Goal: Task Accomplishment & Management: Use online tool/utility

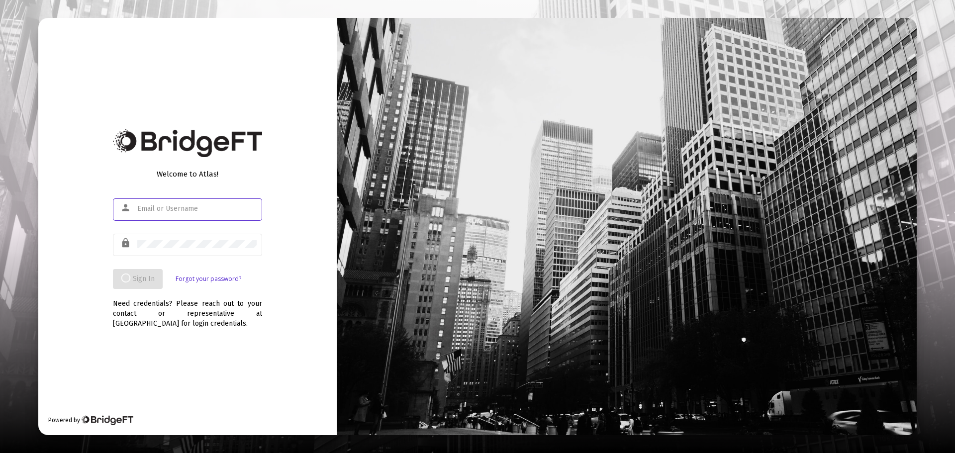
type input "[PERSON_NAME][EMAIL_ADDRESS][DOMAIN_NAME]"
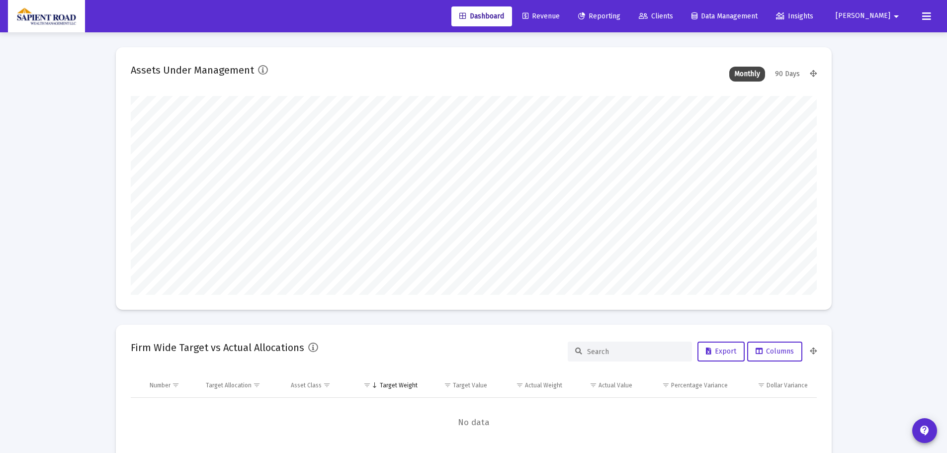
type input "[DATE]"
click at [673, 12] on span "Clients" at bounding box center [656, 16] width 34 height 8
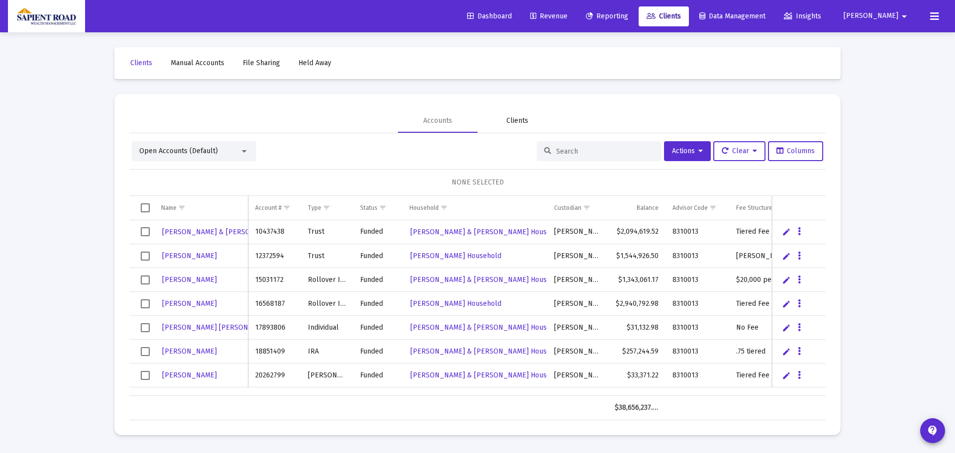
click at [544, 119] on div "Clients" at bounding box center [517, 121] width 80 height 24
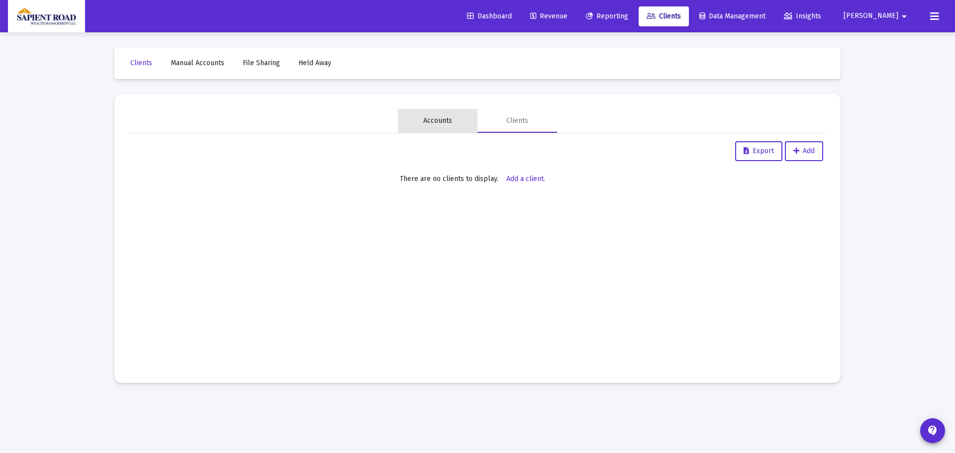
click at [436, 118] on div "Accounts" at bounding box center [437, 121] width 29 height 10
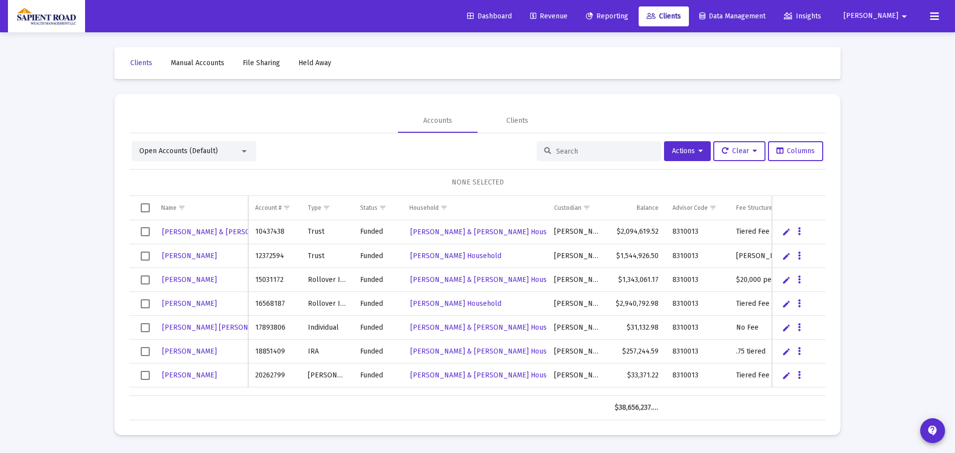
click at [559, 152] on input at bounding box center [604, 151] width 97 height 8
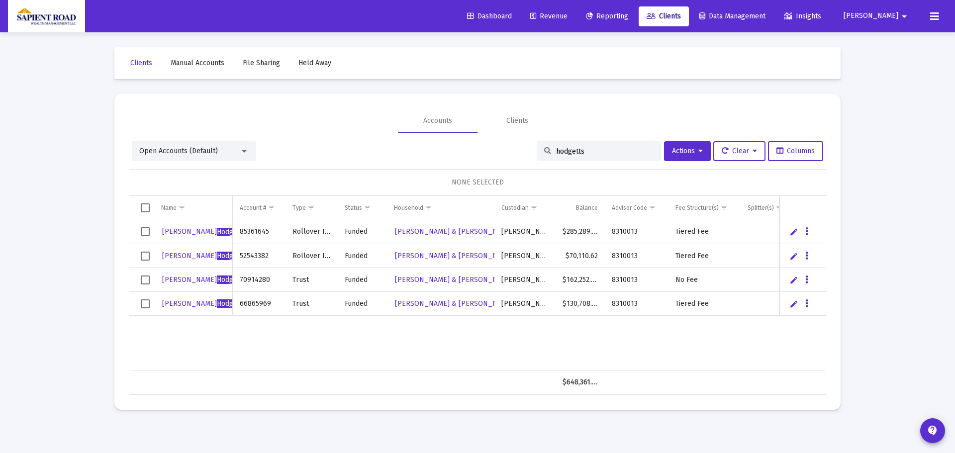
type input "hodgetts"
click at [238, 150] on div "Open Accounts (Default)" at bounding box center [189, 151] width 100 height 10
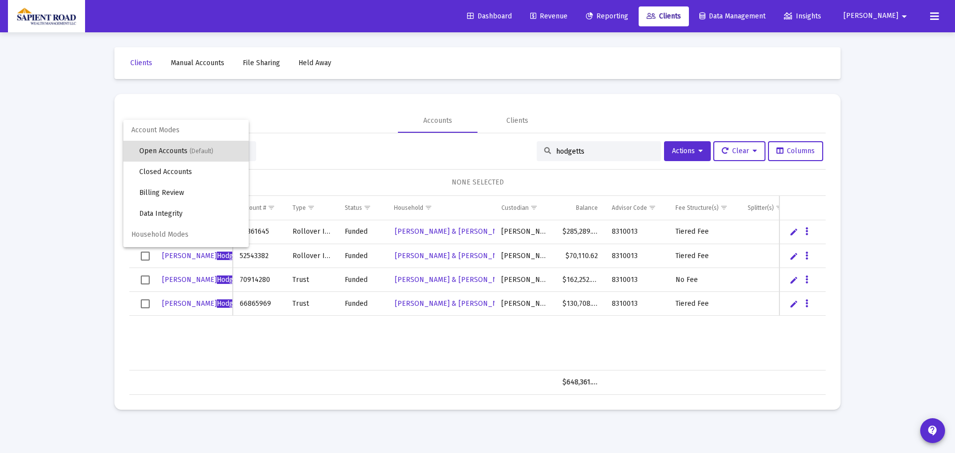
click at [160, 234] on span "Household Modes" at bounding box center [185, 234] width 125 height 21
click at [167, 235] on span "Household Modes" at bounding box center [185, 234] width 125 height 21
click at [589, 150] on div at bounding box center [477, 226] width 955 height 453
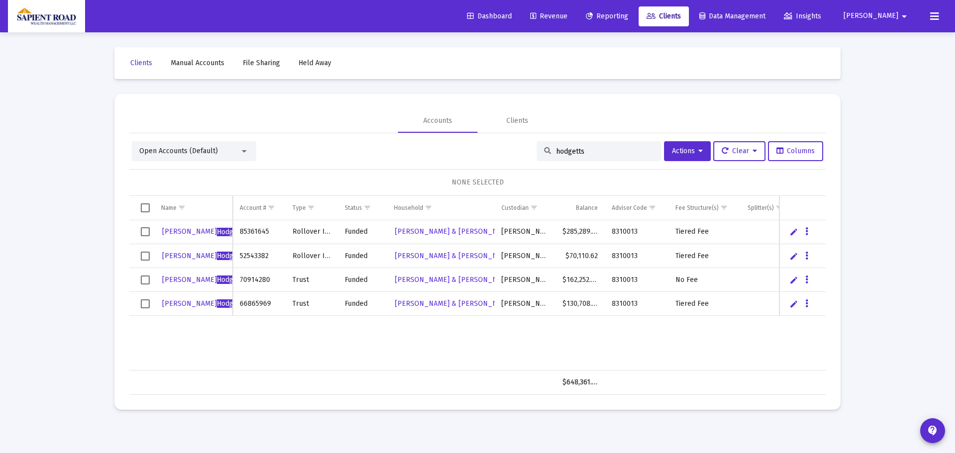
click at [628, 15] on span "Reporting" at bounding box center [607, 16] width 42 height 8
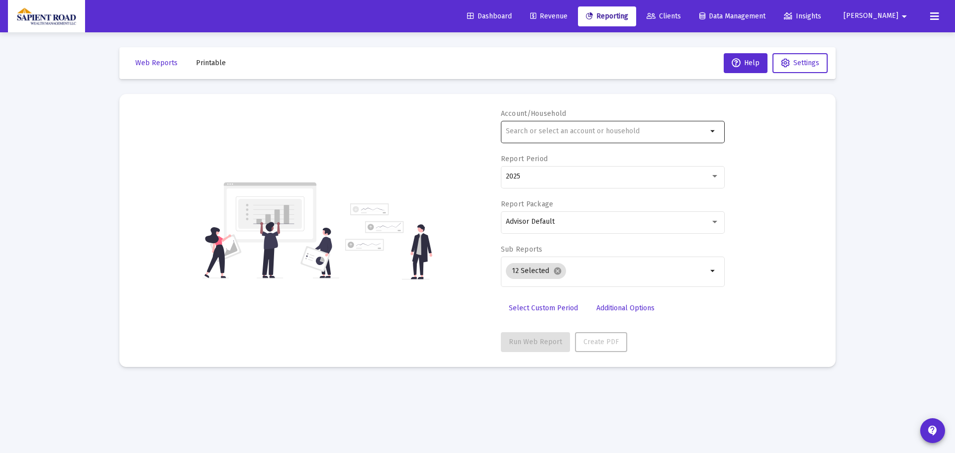
click at [611, 133] on input "text" at bounding box center [606, 131] width 201 height 8
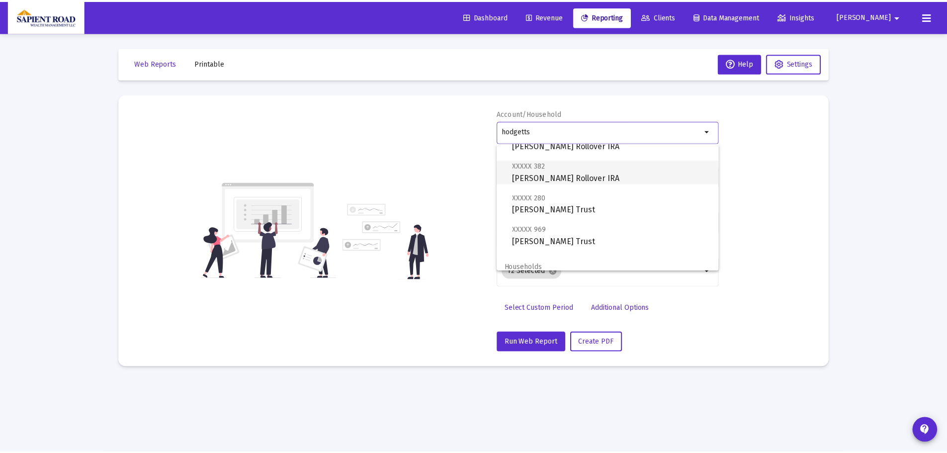
scroll to position [72, 0]
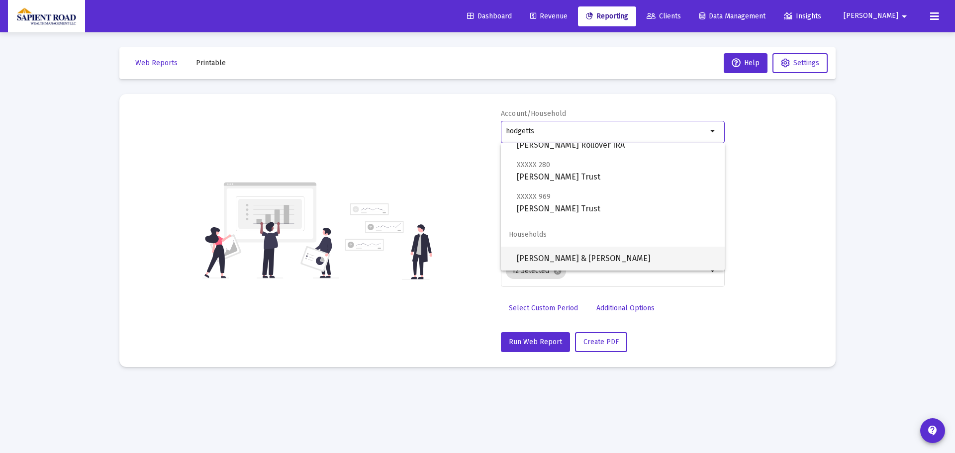
click at [612, 252] on span "[PERSON_NAME] & [PERSON_NAME]" at bounding box center [617, 259] width 200 height 24
type input "[PERSON_NAME] & [PERSON_NAME]"
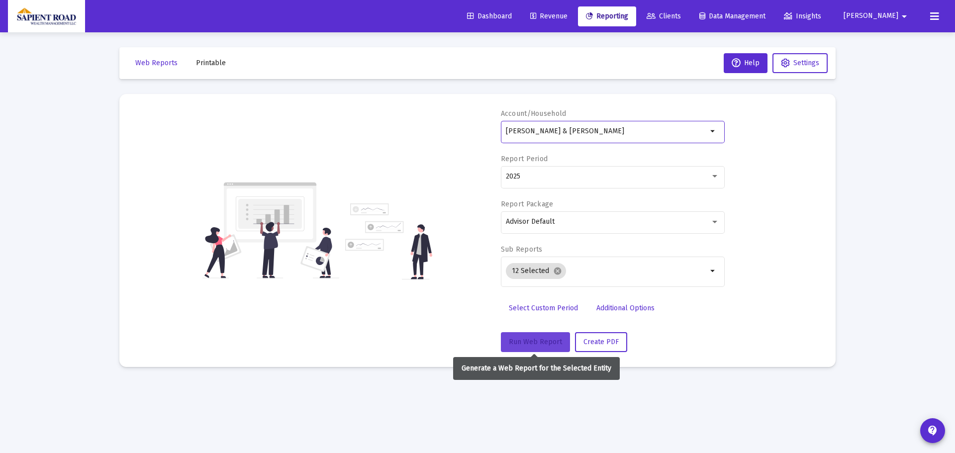
click at [551, 343] on span "Run Web Report" at bounding box center [535, 342] width 53 height 8
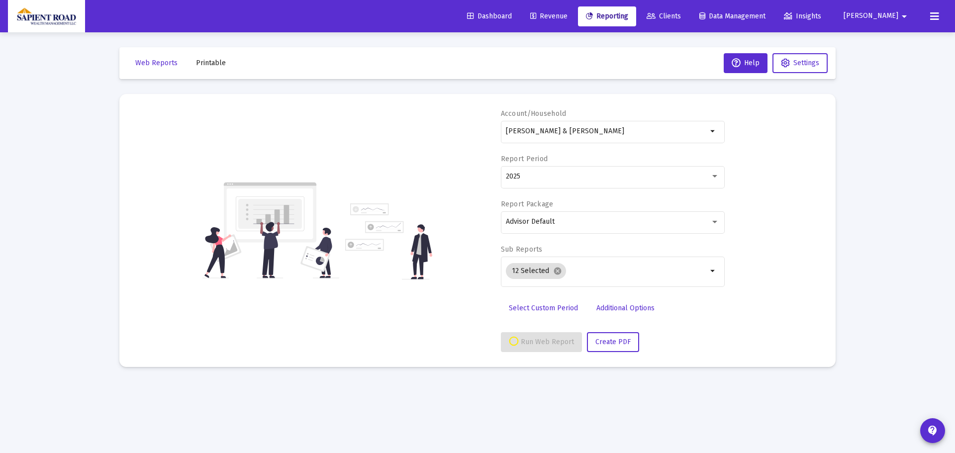
select select "View all"
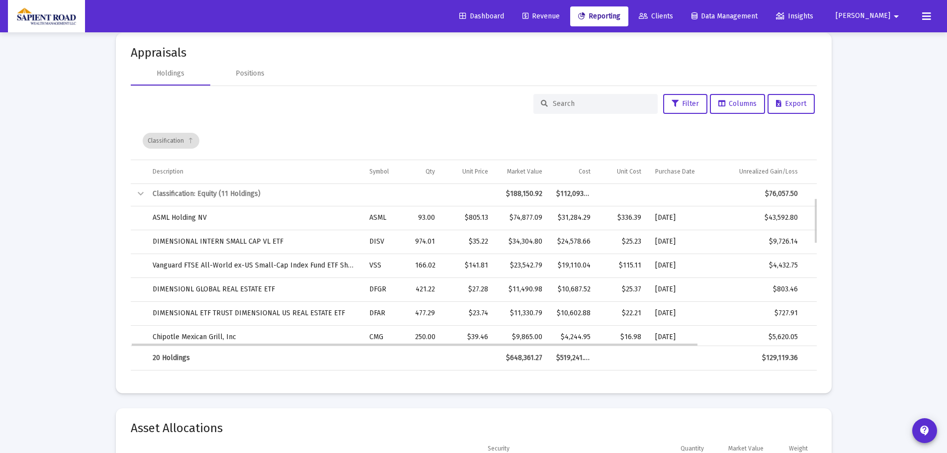
scroll to position [99, 0]
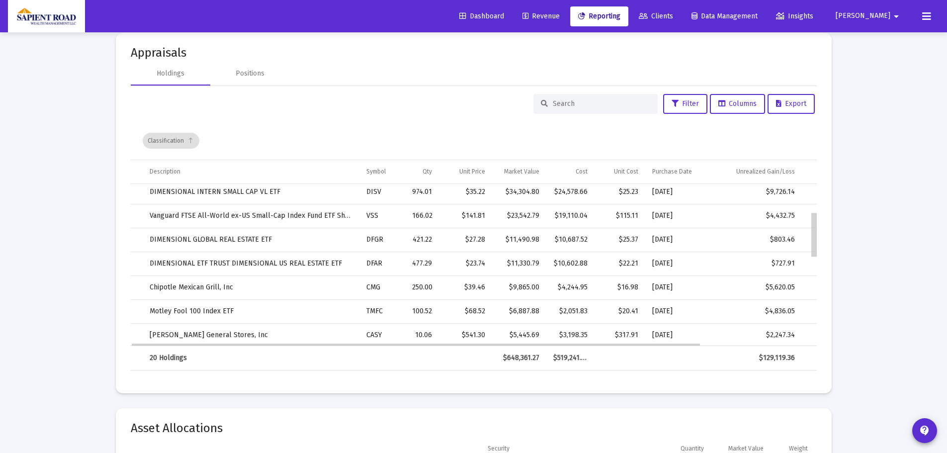
click at [815, 235] on div "Data grid" at bounding box center [813, 235] width 5 height 44
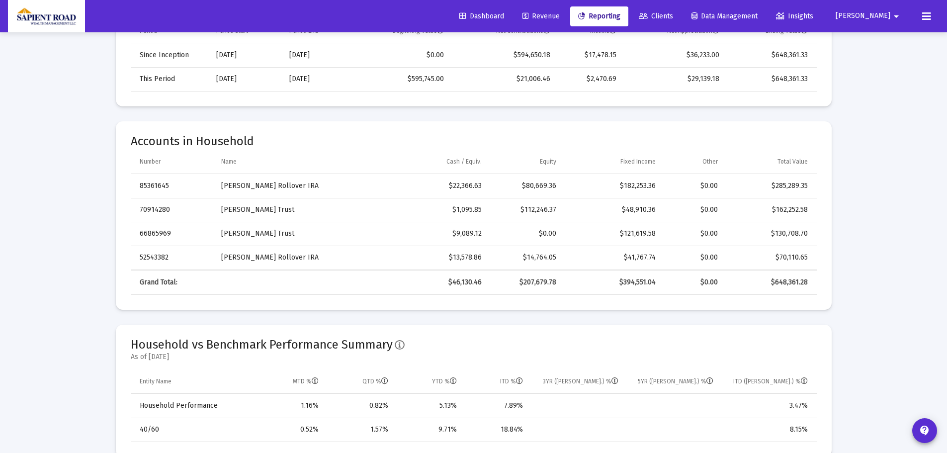
scroll to position [367, 0]
